Goal: Transaction & Acquisition: Download file/media

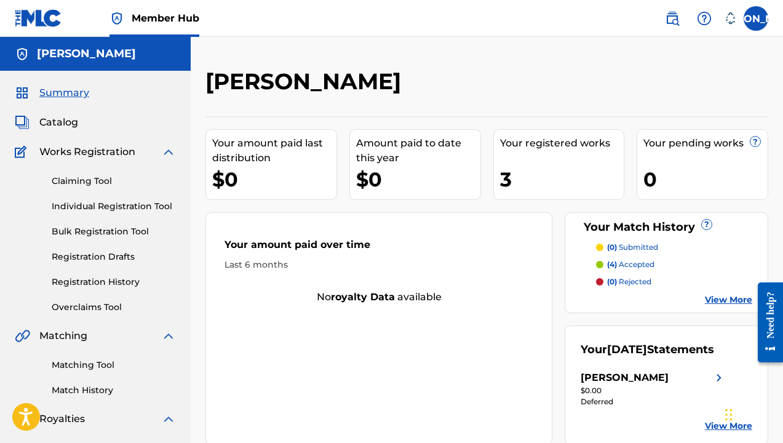
click at [501, 177] on div "3" at bounding box center [562, 179] width 124 height 28
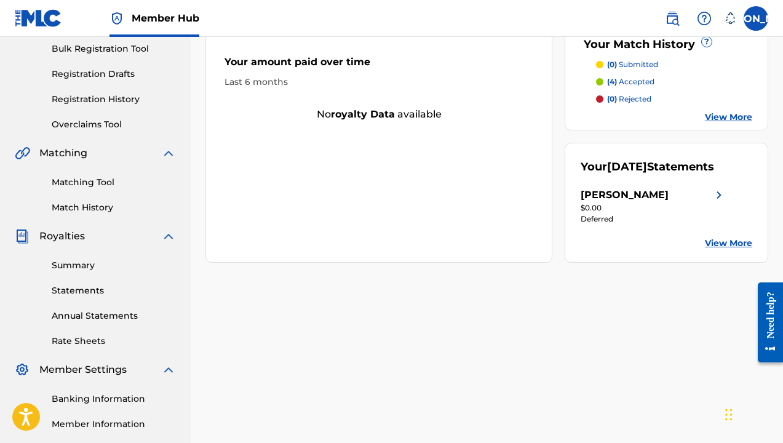
scroll to position [181, 0]
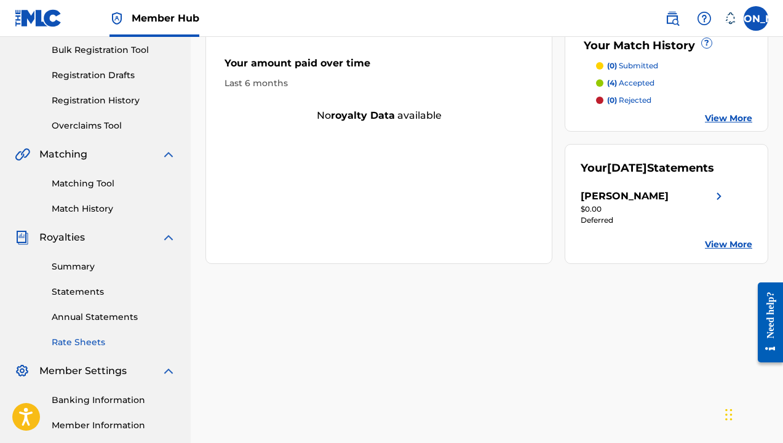
click at [72, 336] on link "Rate Sheets" at bounding box center [114, 342] width 124 height 13
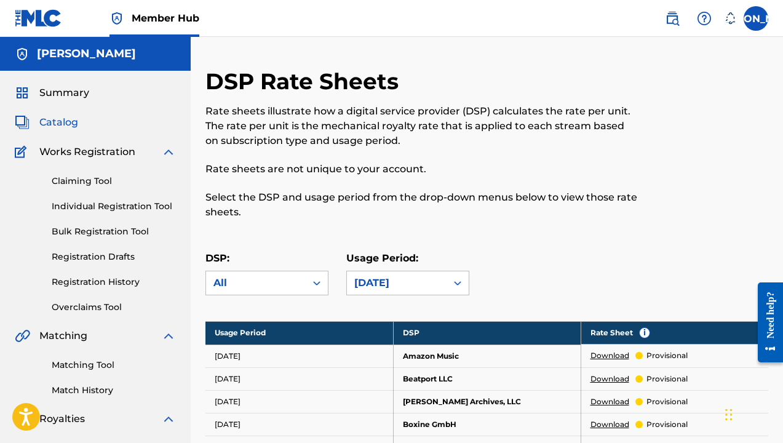
click at [69, 128] on span "Catalog" at bounding box center [58, 122] width 39 height 15
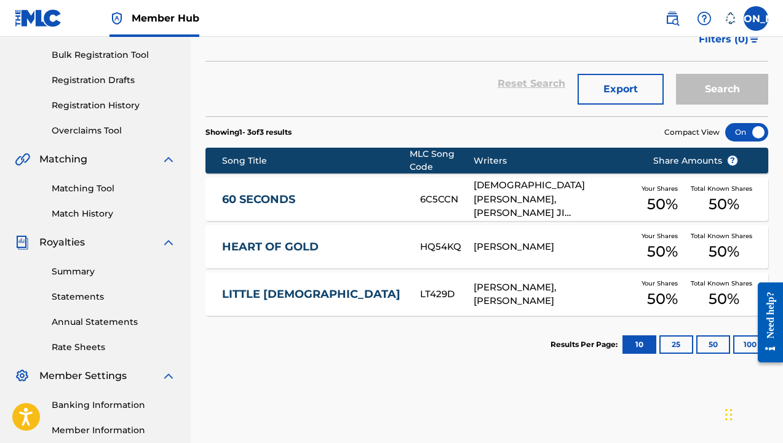
scroll to position [190, 0]
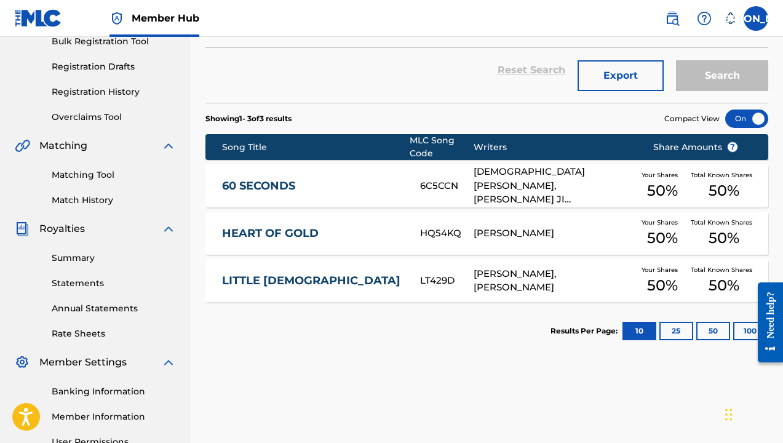
click at [272, 185] on link "60 SECONDS" at bounding box center [312, 186] width 181 height 14
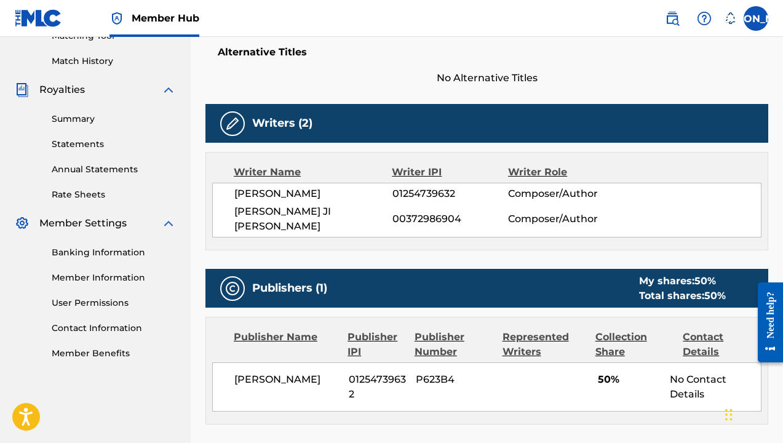
scroll to position [333, 0]
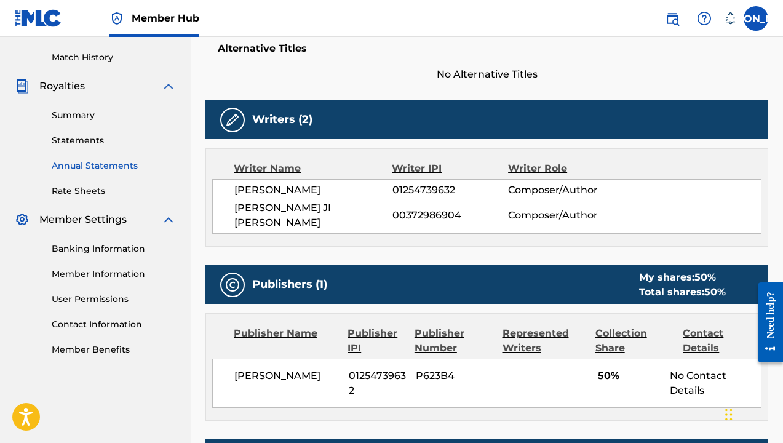
click at [97, 161] on link "Annual Statements" at bounding box center [114, 165] width 124 height 13
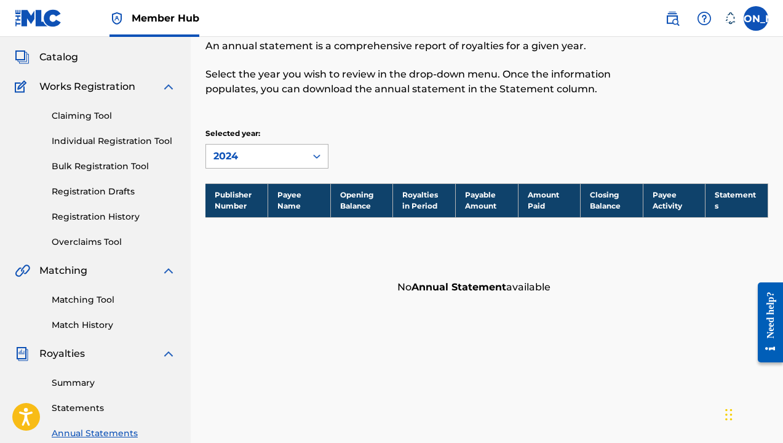
scroll to position [97, 0]
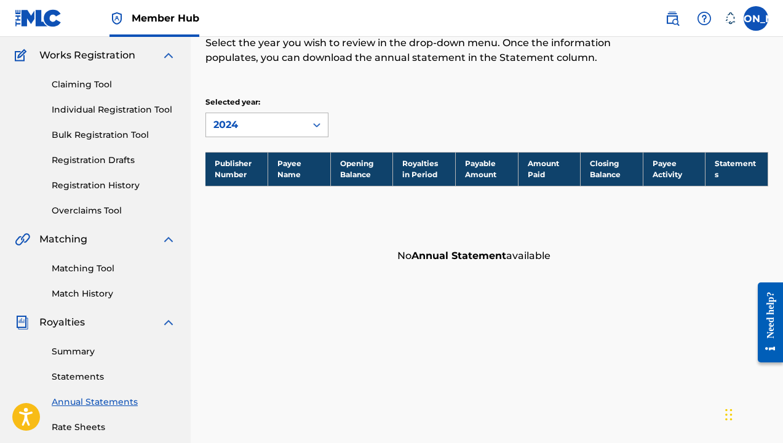
click at [267, 125] on div "2024" at bounding box center [255, 124] width 85 height 15
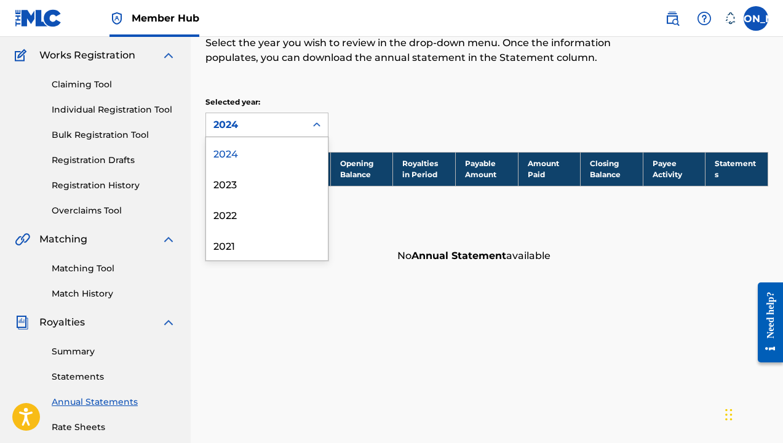
click at [258, 154] on div "2024" at bounding box center [267, 152] width 122 height 31
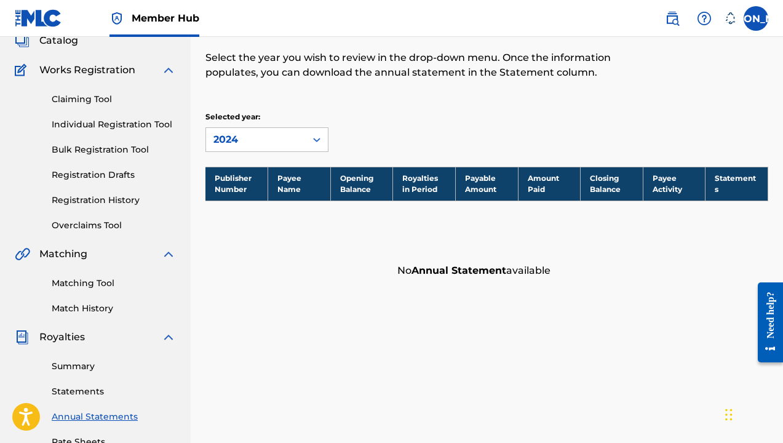
scroll to position [46, 0]
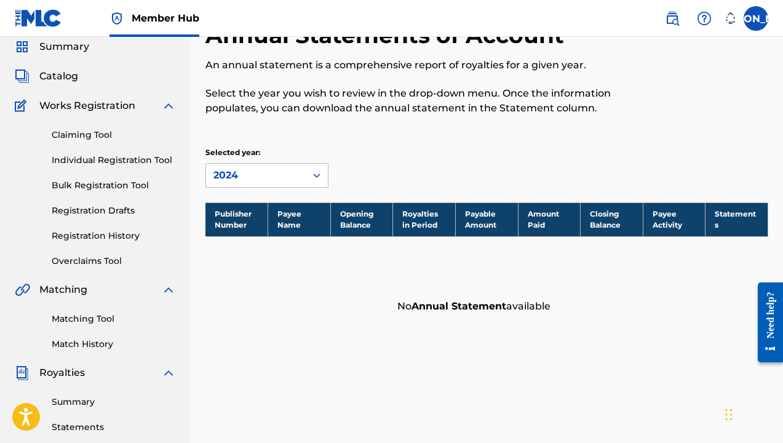
click at [79, 80] on div "Catalog" at bounding box center [95, 76] width 161 height 15
click at [71, 74] on span "Catalog" at bounding box center [58, 76] width 39 height 15
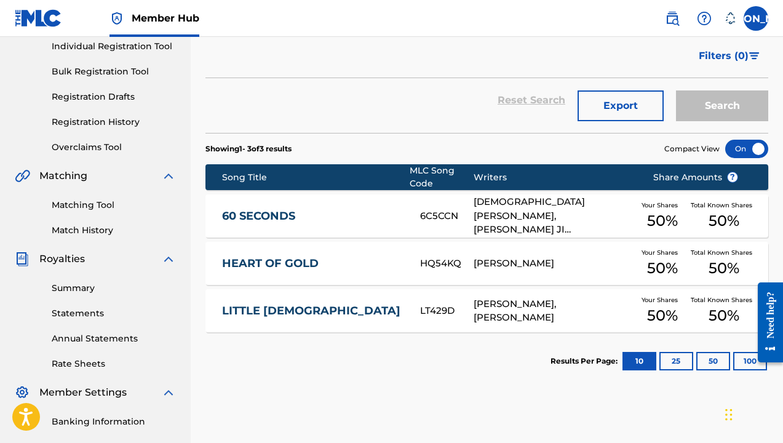
scroll to position [169, 0]
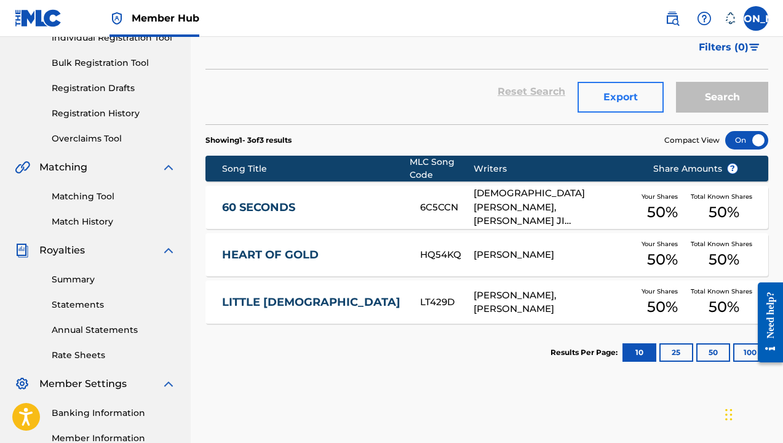
click at [632, 105] on button "Export" at bounding box center [620, 97] width 86 height 31
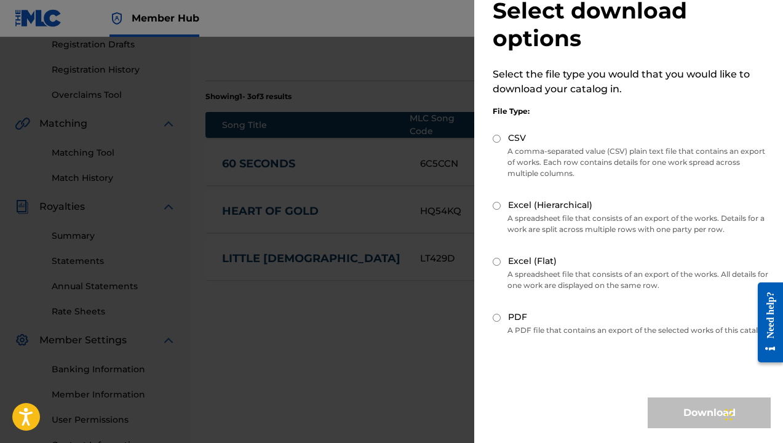
scroll to position [218, 0]
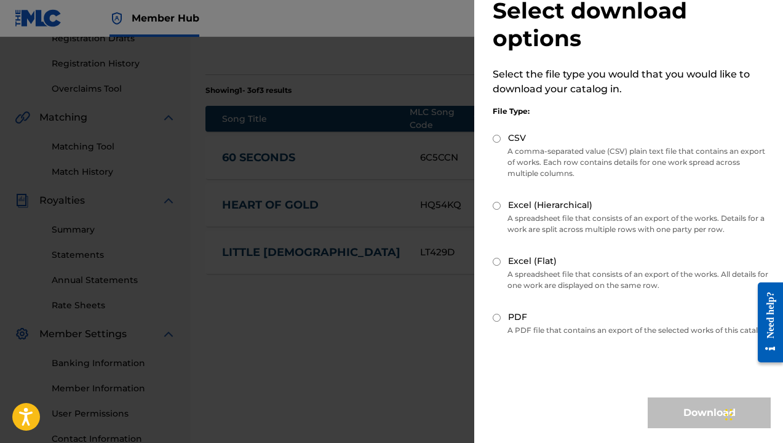
click at [544, 213] on p "A spreadsheet file that consists of an export of the works. Details for a work …" at bounding box center [632, 224] width 278 height 22
click at [520, 199] on label "Excel (Hierarchical)" at bounding box center [550, 205] width 84 height 13
click at [501, 202] on input "Excel (Hierarchical)" at bounding box center [497, 206] width 8 height 8
radio input "true"
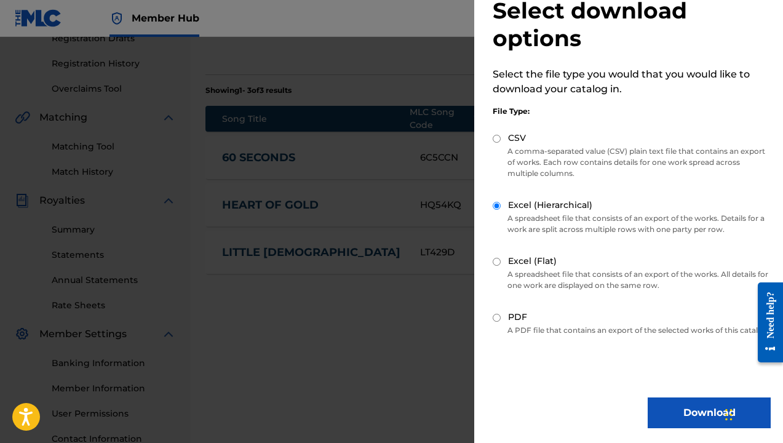
click at [429, 325] on div at bounding box center [391, 258] width 783 height 443
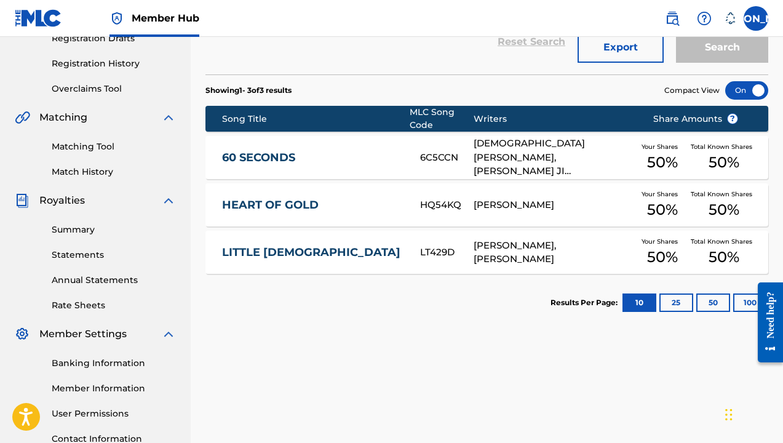
click at [281, 159] on link "60 SECONDS" at bounding box center [312, 158] width 181 height 14
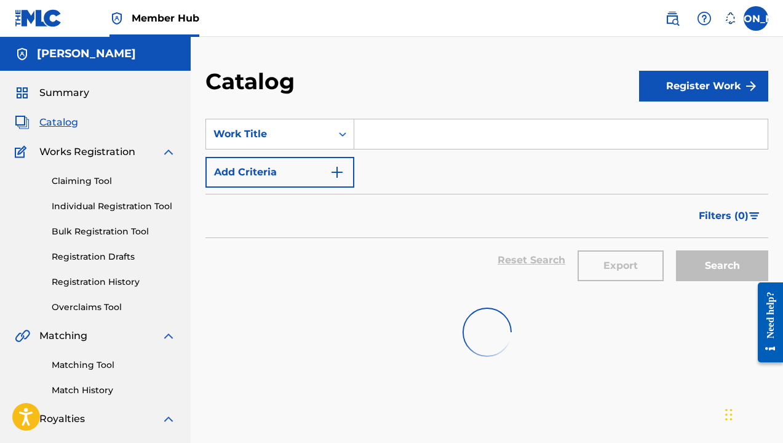
scroll to position [218, 0]
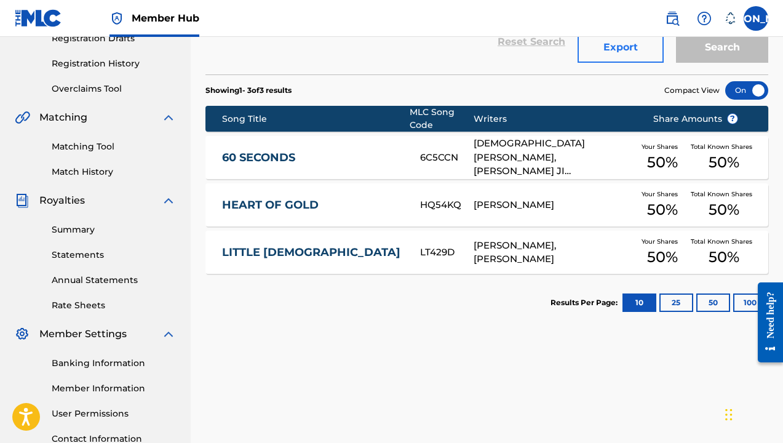
click at [615, 58] on button "Export" at bounding box center [620, 47] width 86 height 31
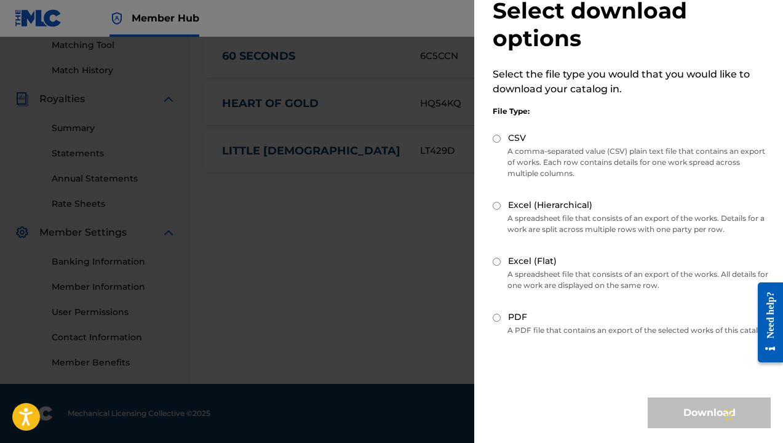
scroll to position [320, 0]
click at [532, 255] on label "Excel (Flat)" at bounding box center [532, 261] width 49 height 13
click at [501, 258] on input "Excel (Flat)" at bounding box center [497, 262] width 8 height 8
radio input "true"
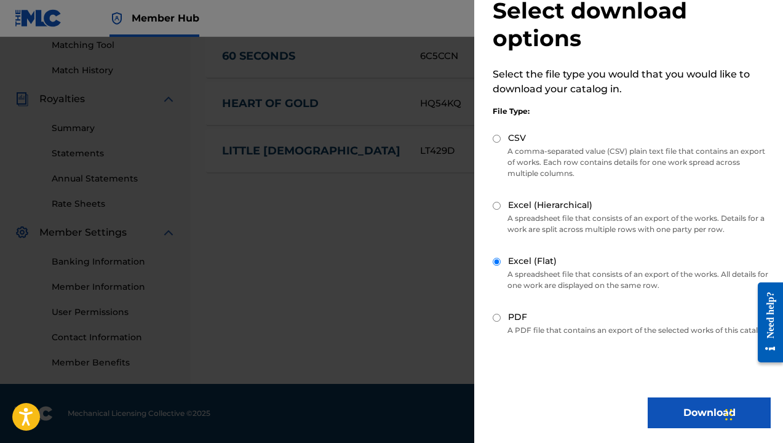
click at [541, 213] on p "A spreadsheet file that consists of an export of the works. Details for a work …" at bounding box center [632, 224] width 278 height 22
click at [551, 213] on p "A spreadsheet file that consists of an export of the works. Details for a work …" at bounding box center [632, 224] width 278 height 22
click at [560, 199] on label "Excel (Hierarchical)" at bounding box center [550, 205] width 84 height 13
click at [501, 202] on input "Excel (Hierarchical)" at bounding box center [497, 206] width 8 height 8
radio input "true"
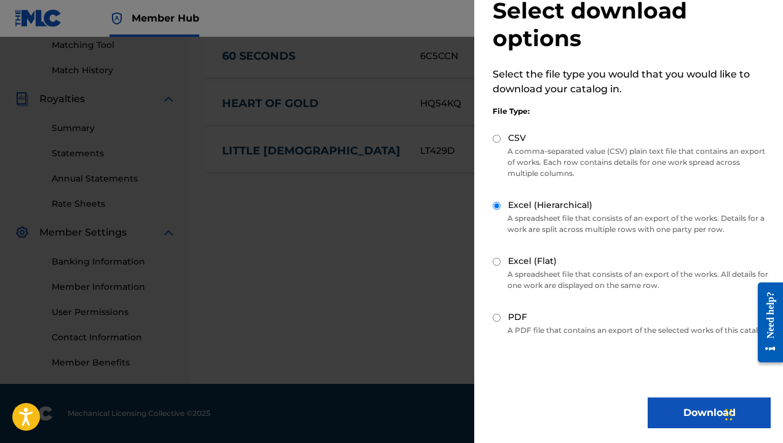
click at [677, 397] on div "Select download options Select the file type you would that you would like to d…" at bounding box center [631, 204] width 315 height 475
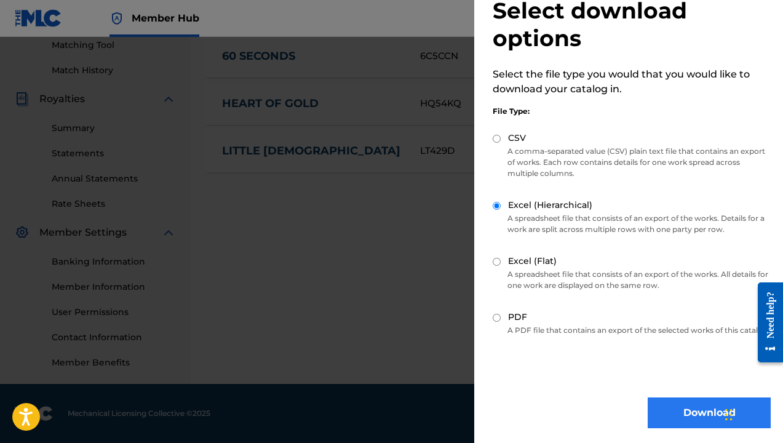
click at [675, 406] on button "Download" at bounding box center [709, 412] width 123 height 31
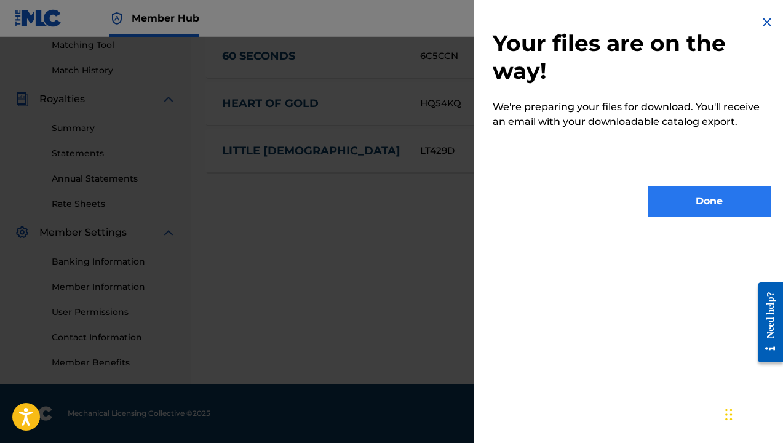
click at [681, 186] on button "Done" at bounding box center [709, 201] width 123 height 31
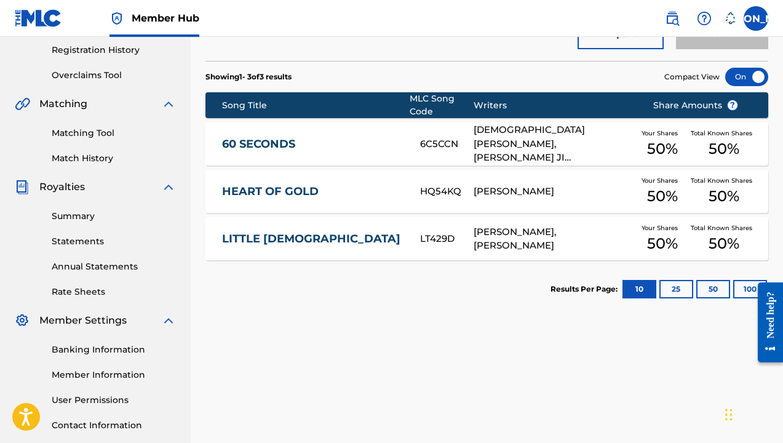
scroll to position [204, 0]
